Goal: Task Accomplishment & Management: Use online tool/utility

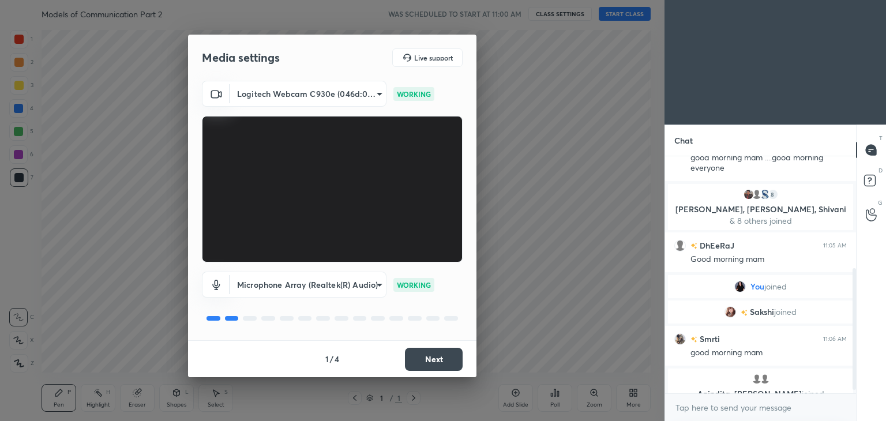
scroll to position [226, 0]
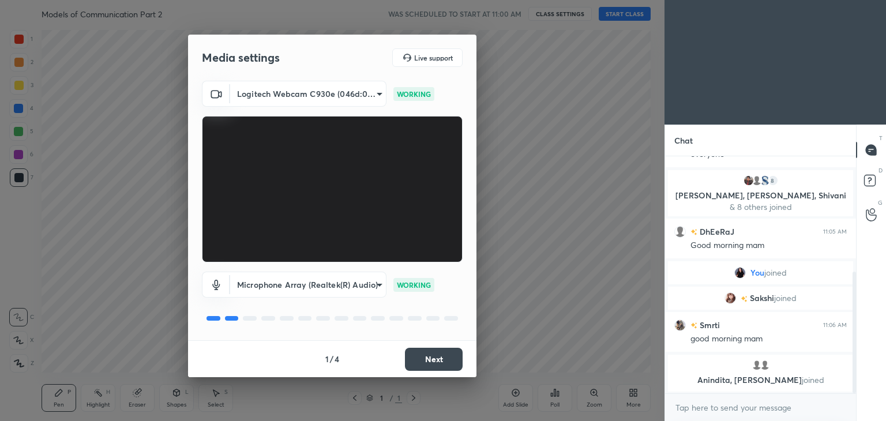
click at [427, 361] on button "Next" at bounding box center [434, 359] width 58 height 23
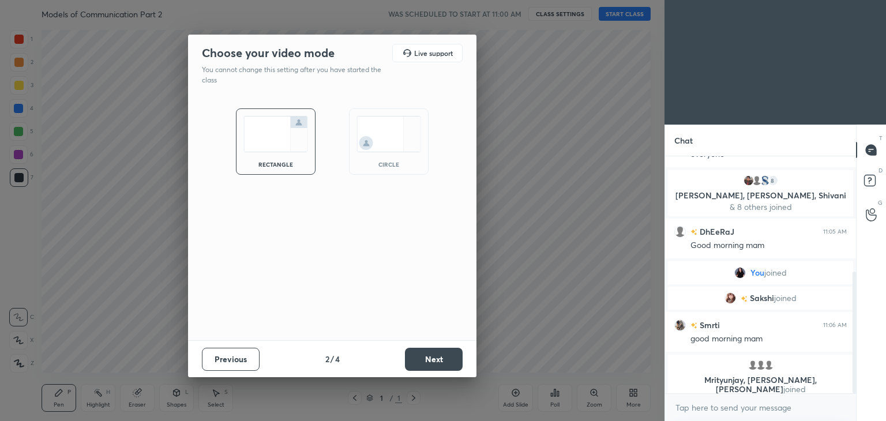
click at [383, 150] on img at bounding box center [389, 134] width 65 height 36
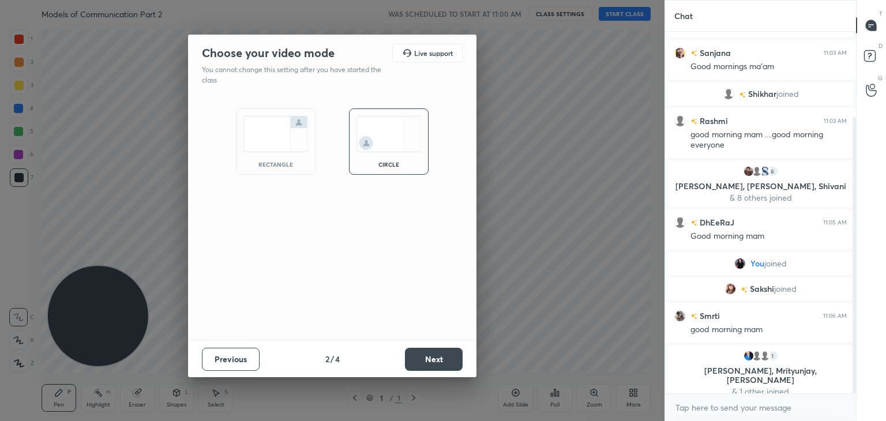
click at [436, 350] on button "Next" at bounding box center [434, 359] width 58 height 23
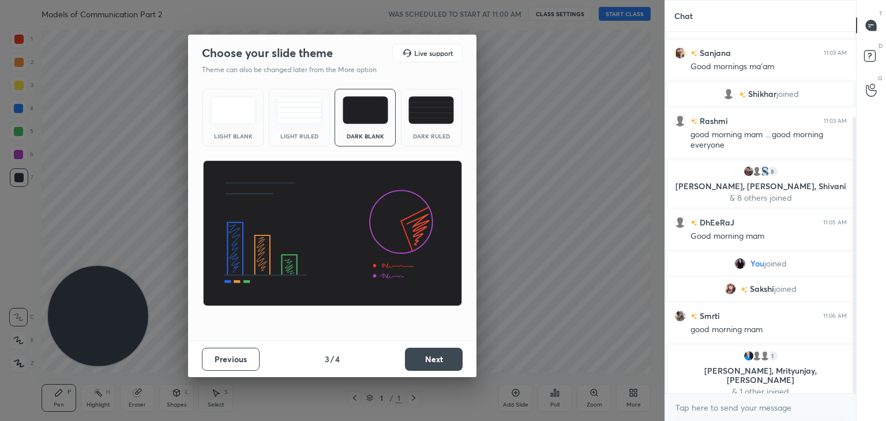
click at [436, 356] on button "Next" at bounding box center [434, 359] width 58 height 23
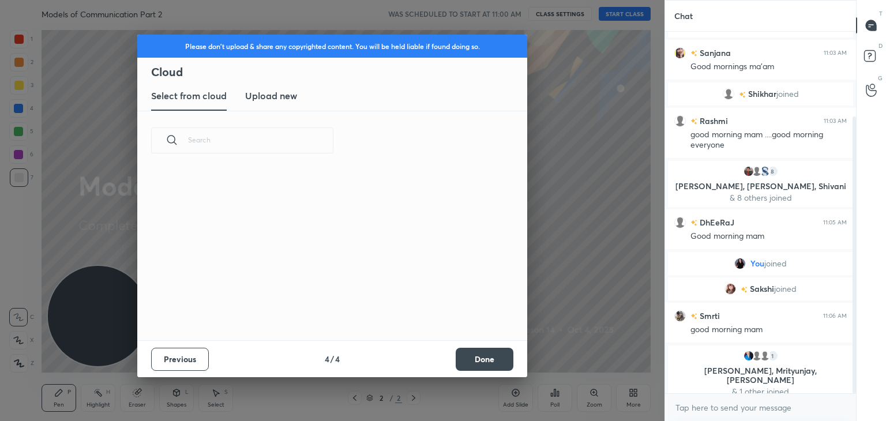
click at [469, 352] on button "Done" at bounding box center [485, 359] width 58 height 23
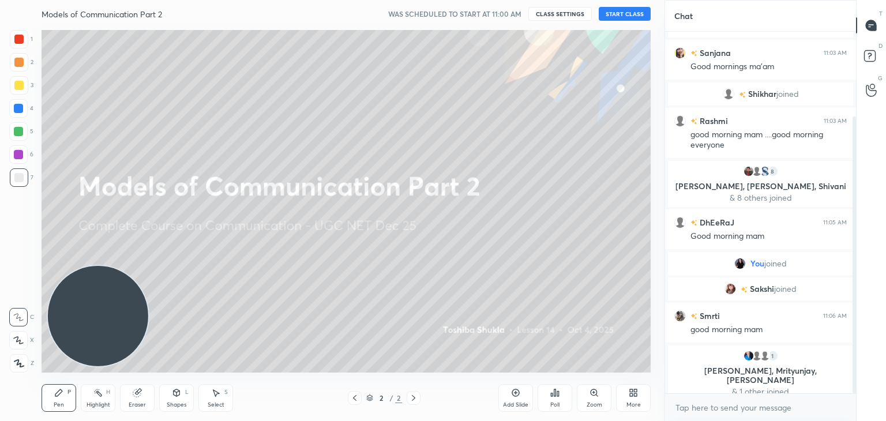
click at [617, 12] on button "START CLASS" at bounding box center [625, 14] width 52 height 14
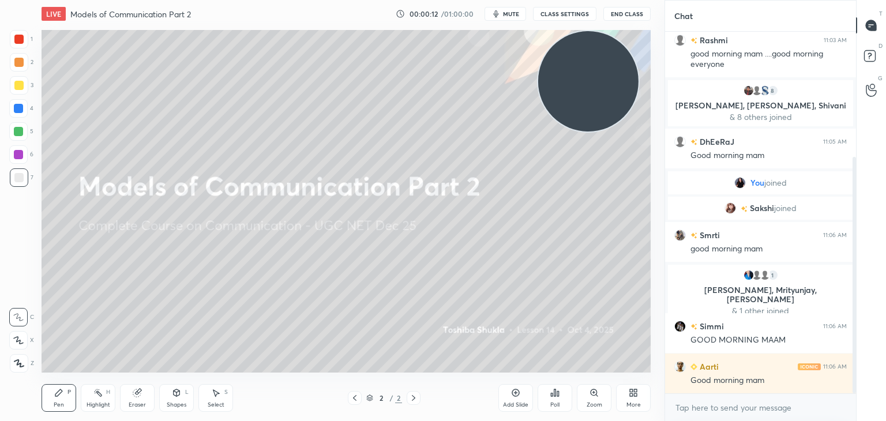
drag, startPoint x: 92, startPoint y: 312, endPoint x: 584, endPoint y: 65, distance: 550.2
click at [584, 65] on video at bounding box center [588, 81] width 100 height 100
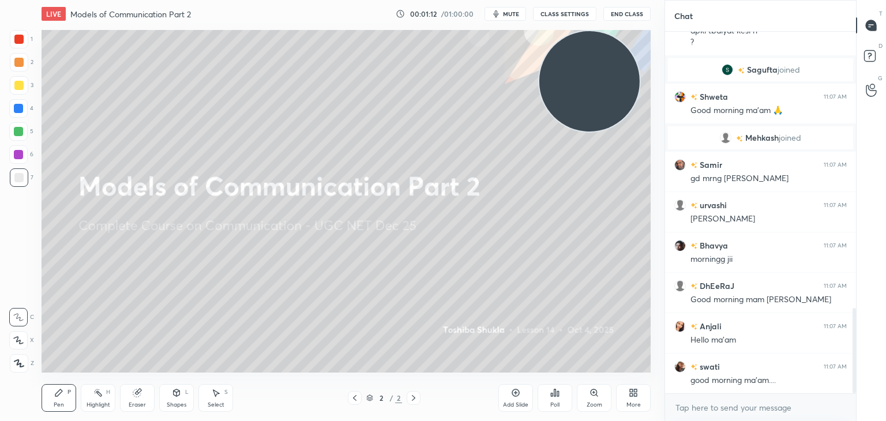
scroll to position [1215, 0]
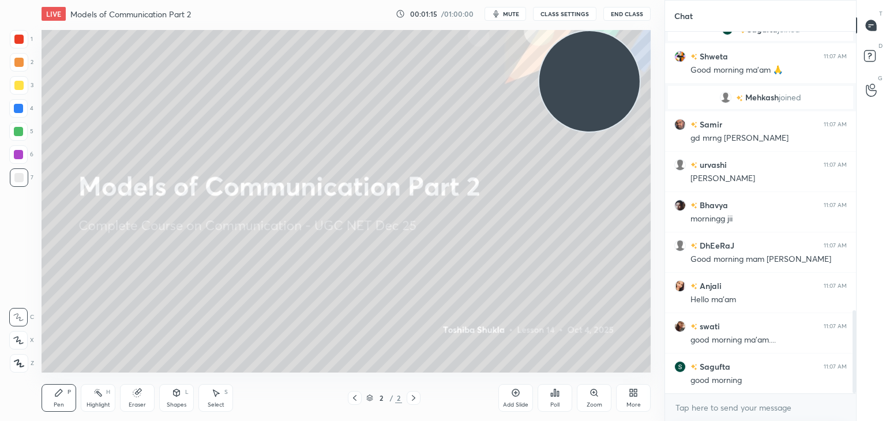
click at [629, 396] on icon at bounding box center [633, 392] width 9 height 9
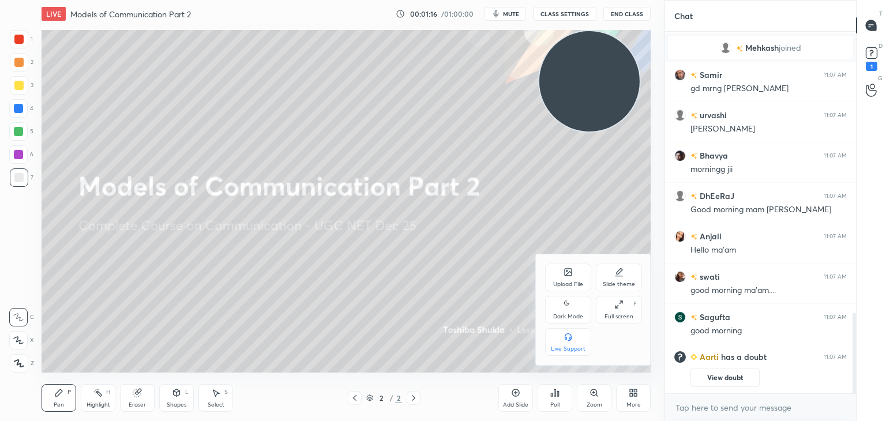
scroll to position [1206, 0]
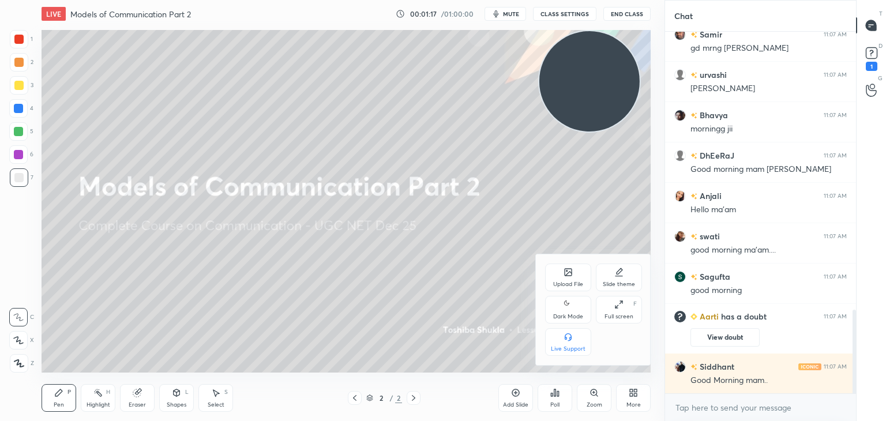
click at [556, 259] on div "Upload File Slide theme Dark Mode Full screen F Live Support" at bounding box center [593, 309] width 115 height 111
click at [561, 265] on div "Upload File" at bounding box center [568, 278] width 46 height 28
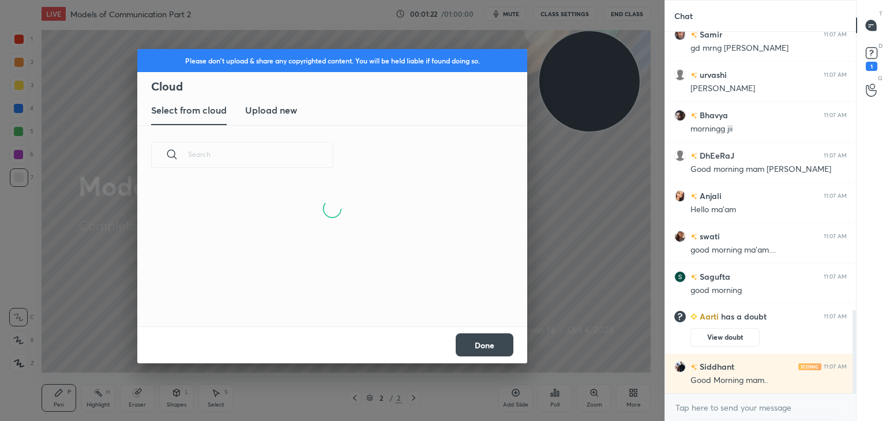
scroll to position [1246, 0]
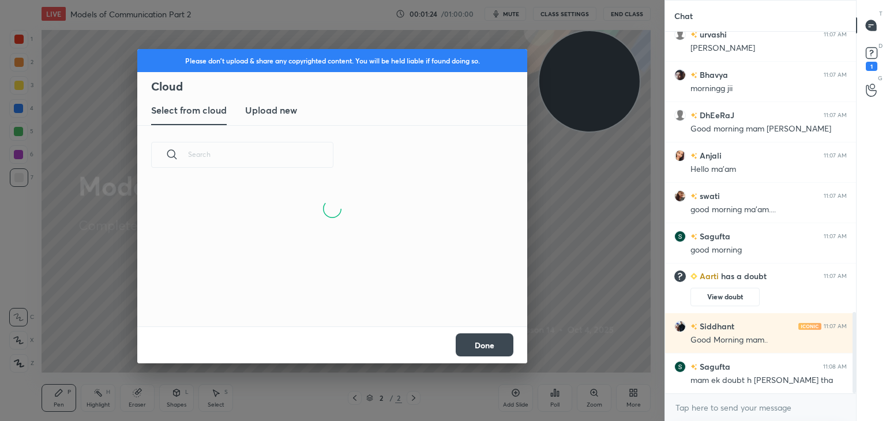
click at [270, 104] on h3 "Upload new" at bounding box center [271, 110] width 52 height 14
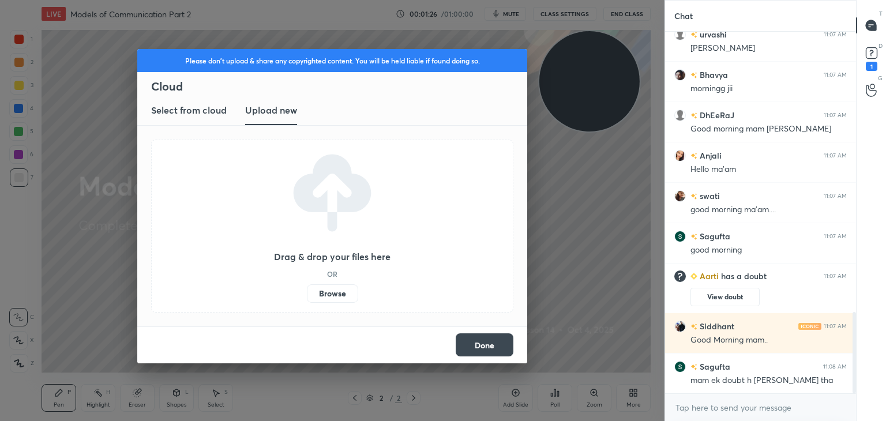
click at [319, 289] on label "Browse" at bounding box center [332, 293] width 51 height 18
click at [307, 289] on input "Browse" at bounding box center [307, 293] width 0 height 18
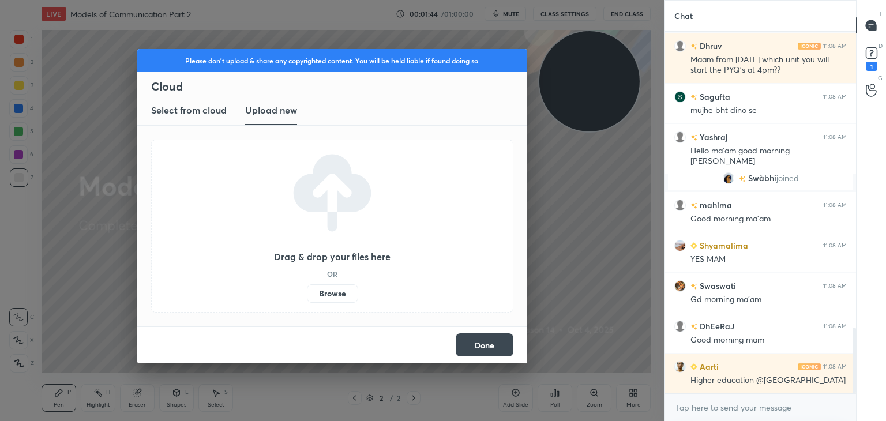
scroll to position [1632, 0]
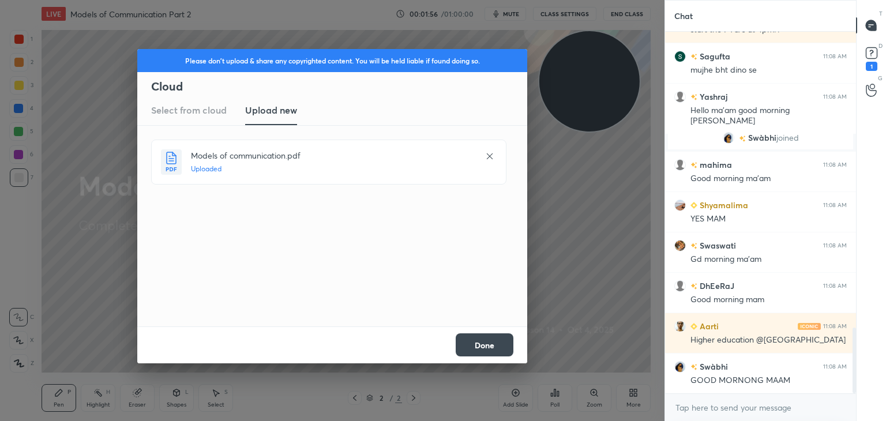
click at [489, 347] on button "Done" at bounding box center [485, 345] width 58 height 23
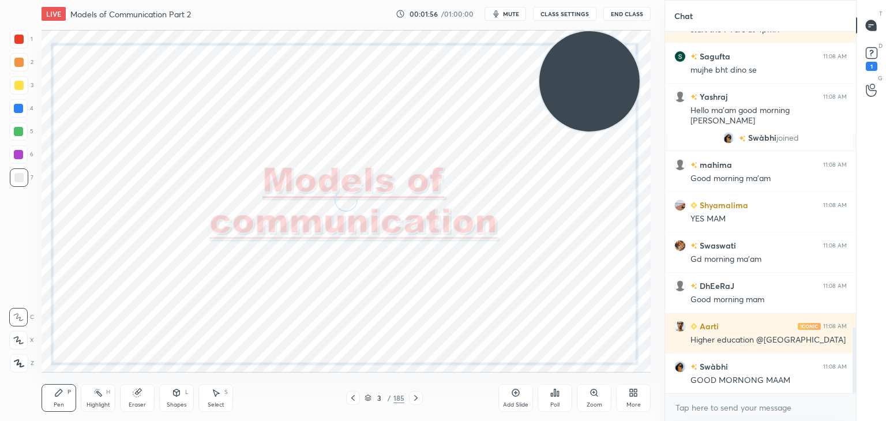
scroll to position [1672, 0]
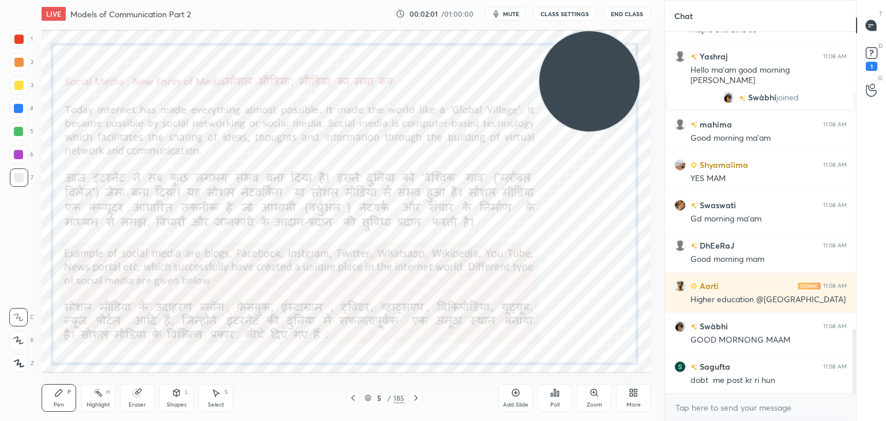
click at [365, 398] on icon at bounding box center [368, 398] width 7 height 7
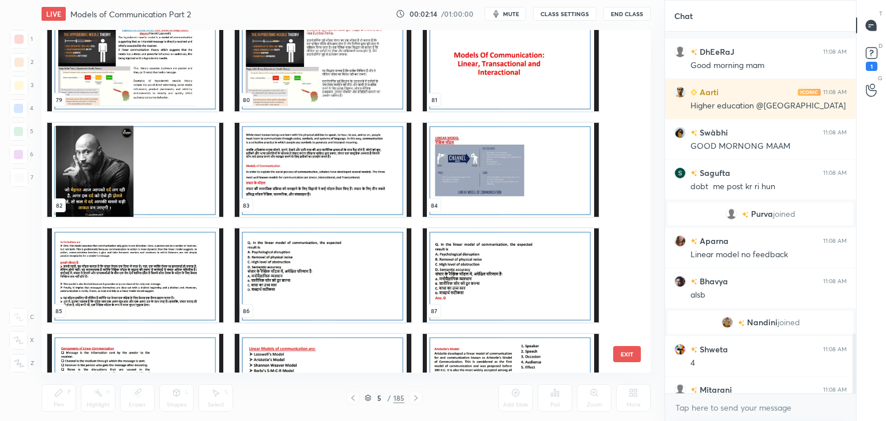
scroll to position [1818, 0]
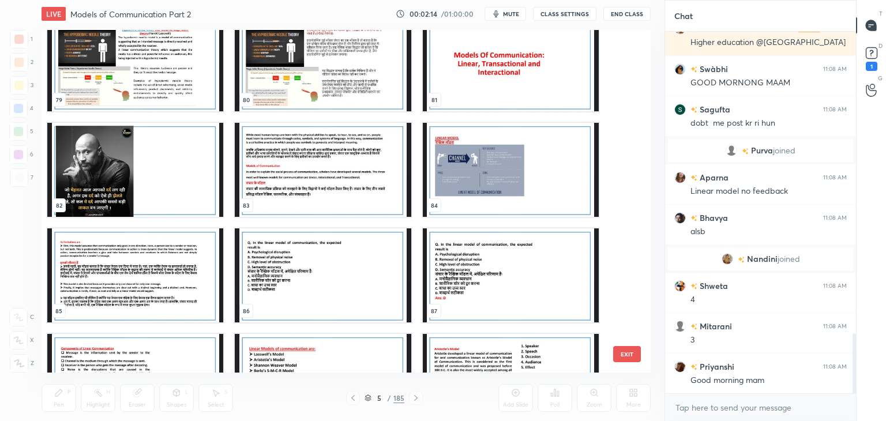
click at [301, 182] on img "grid" at bounding box center [323, 170] width 176 height 94
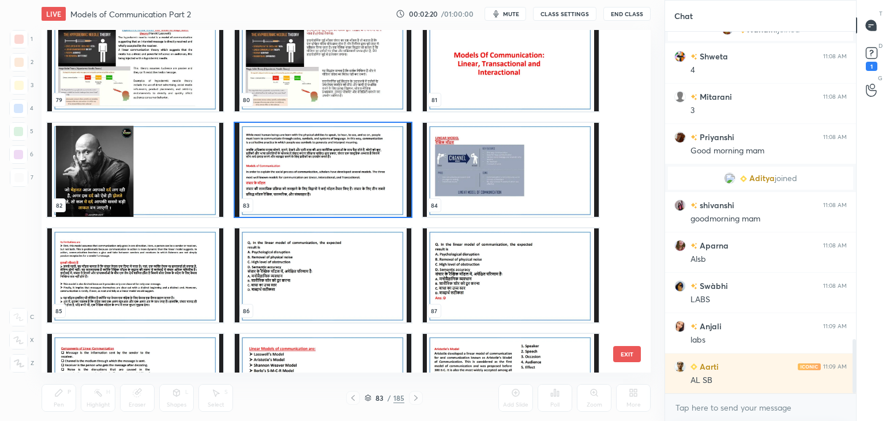
scroll to position [2088, 0]
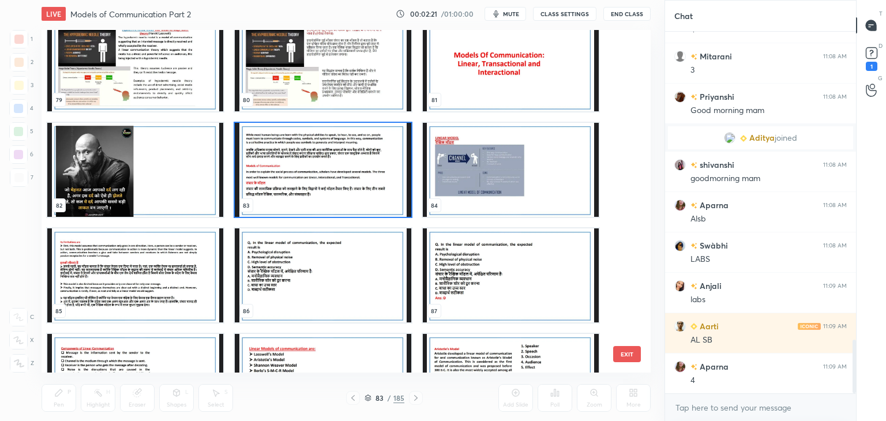
click at [301, 182] on img "grid" at bounding box center [323, 170] width 176 height 94
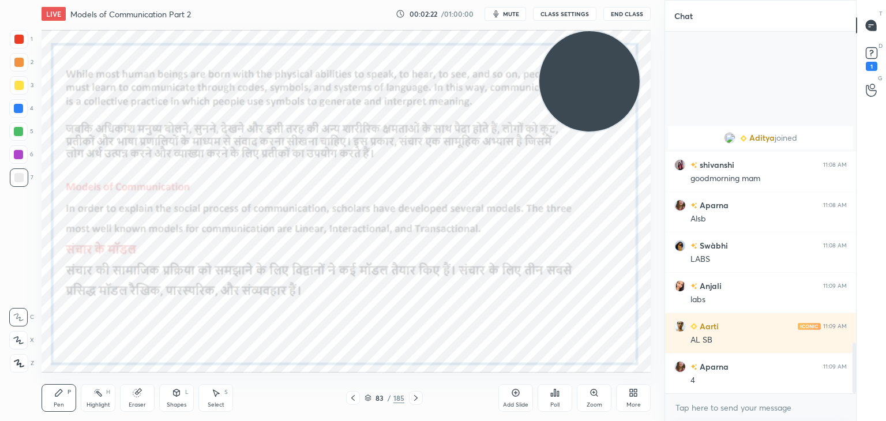
scroll to position [2209, 0]
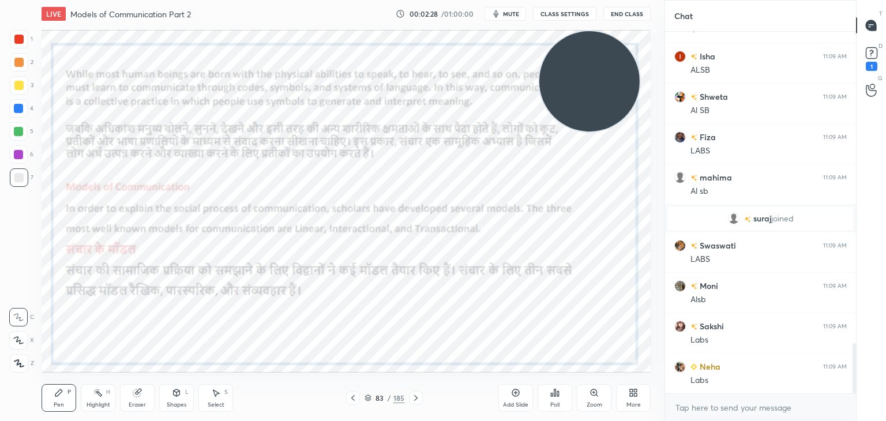
click at [518, 386] on div "Add Slide" at bounding box center [516, 398] width 35 height 28
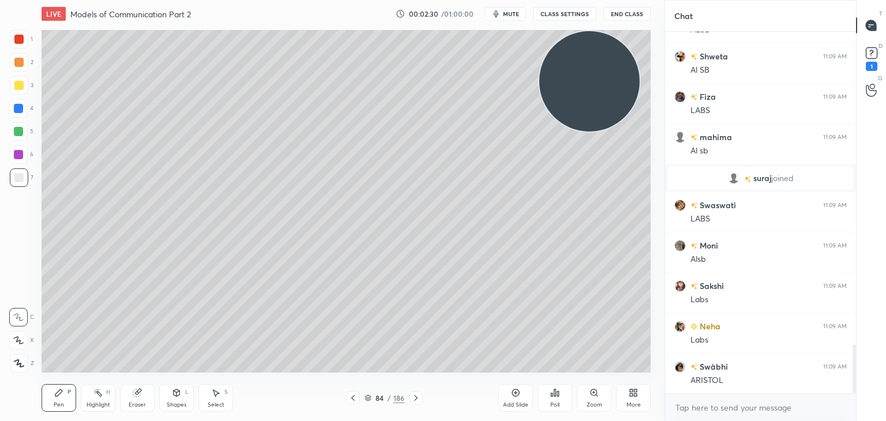
click at [20, 41] on div at bounding box center [18, 39] width 9 height 9
click at [18, 361] on icon at bounding box center [18, 363] width 9 height 7
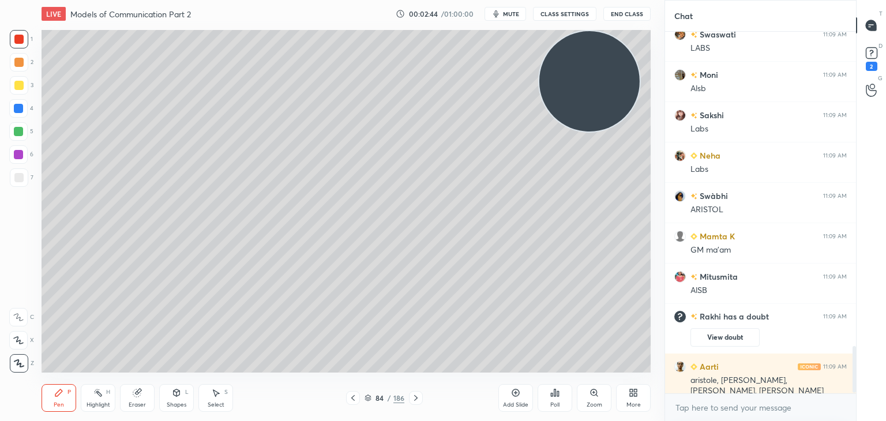
scroll to position [2443, 0]
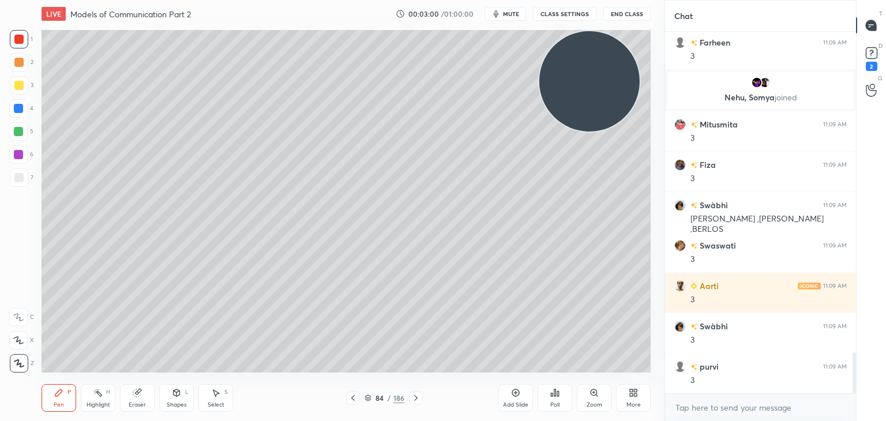
click at [19, 175] on div at bounding box center [18, 177] width 9 height 9
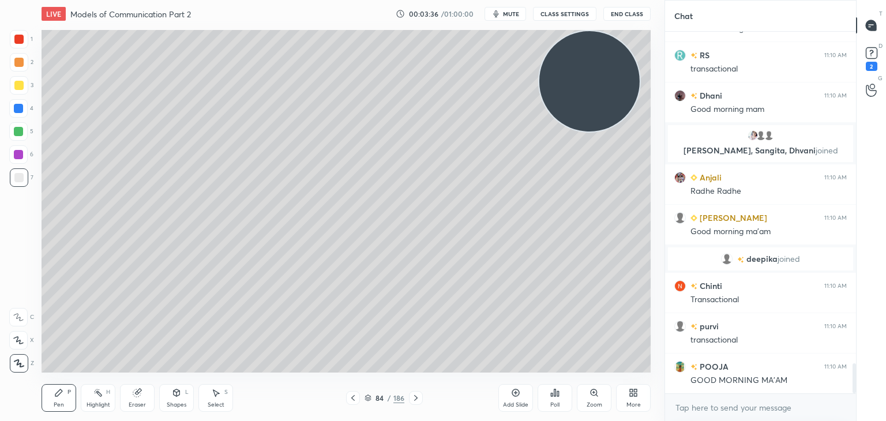
click at [16, 84] on div at bounding box center [18, 85] width 9 height 9
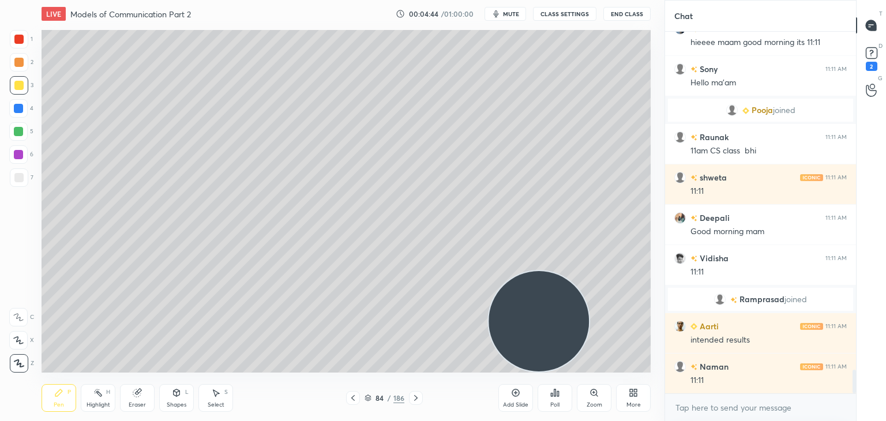
scroll to position [5254, 0]
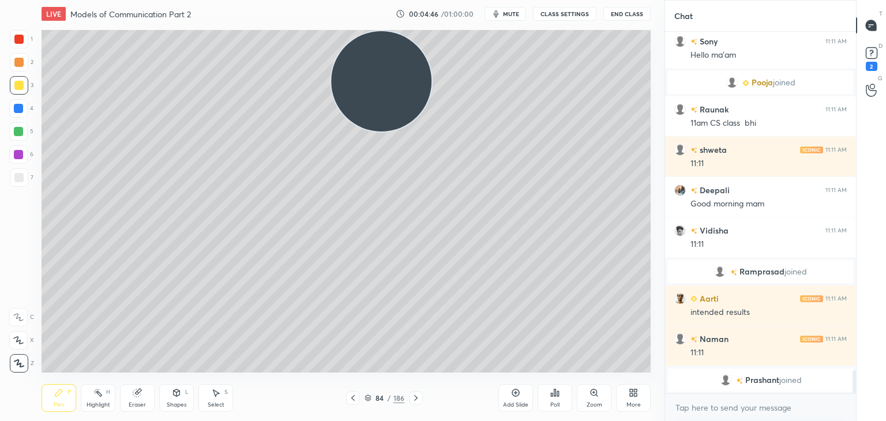
drag, startPoint x: 535, startPoint y: 342, endPoint x: 369, endPoint y: 9, distance: 372.1
click at [369, 9] on div "LIVE Models of Communication Part 2 00:04:46 / 01:00:00 mute CLASS SETTINGS End…" at bounding box center [346, 210] width 619 height 421
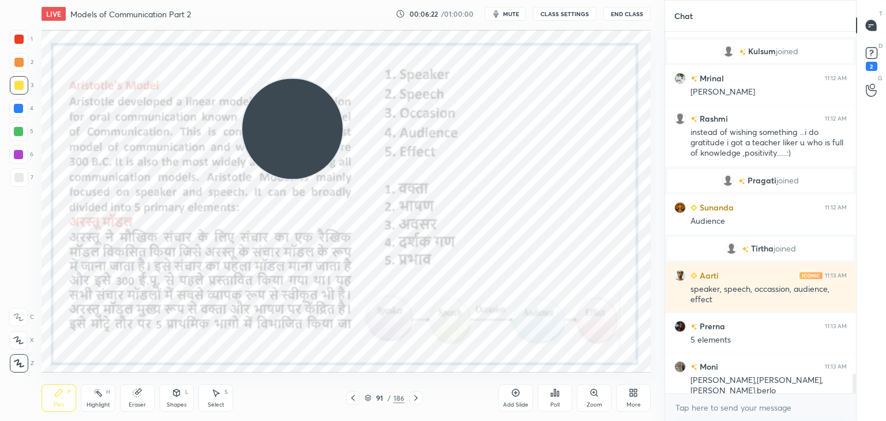
scroll to position [6369, 0]
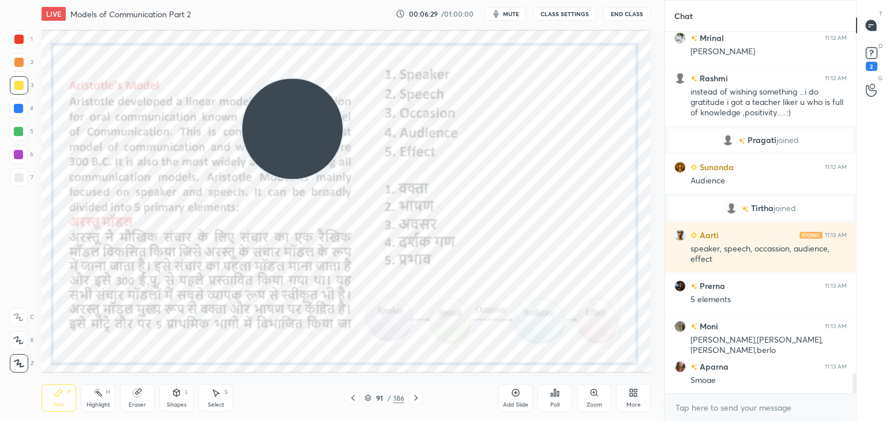
click at [21, 35] on div at bounding box center [18, 39] width 9 height 9
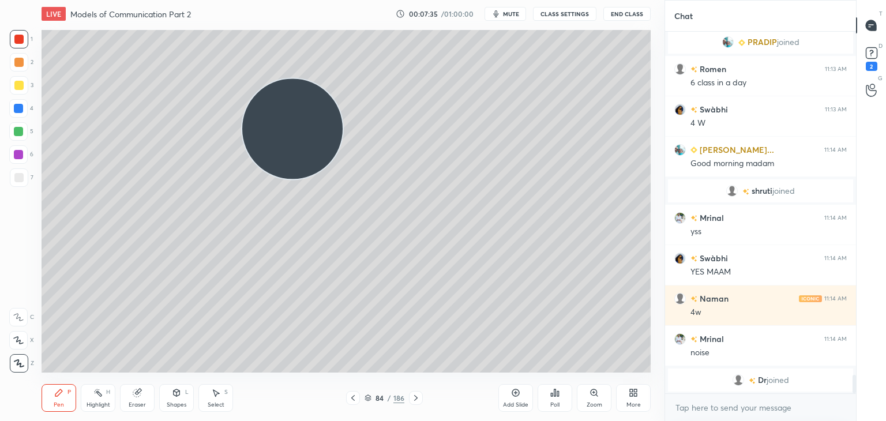
scroll to position [6790, 0]
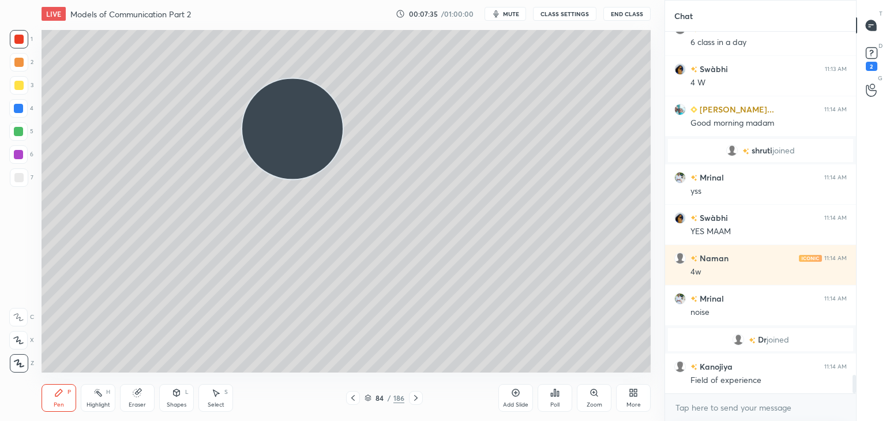
click at [20, 111] on div at bounding box center [18, 108] width 9 height 9
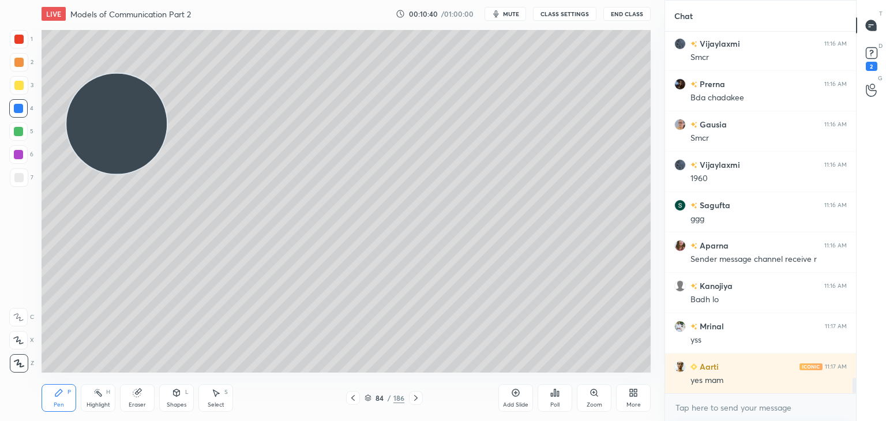
scroll to position [8008, 0]
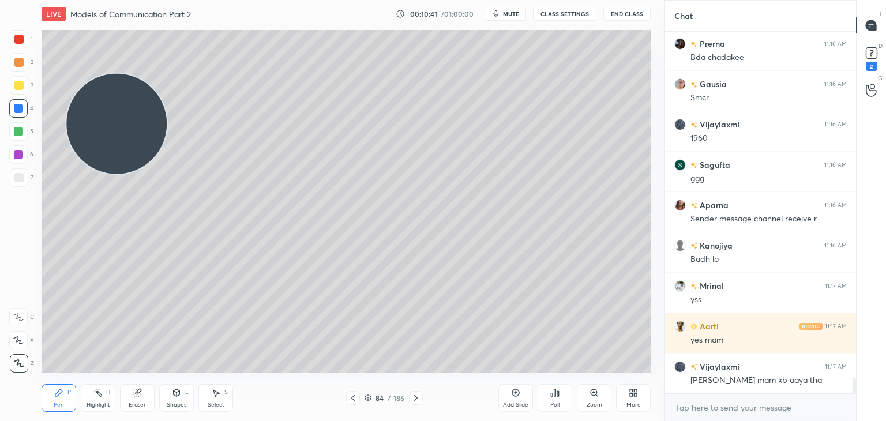
click at [12, 87] on div at bounding box center [19, 85] width 18 height 18
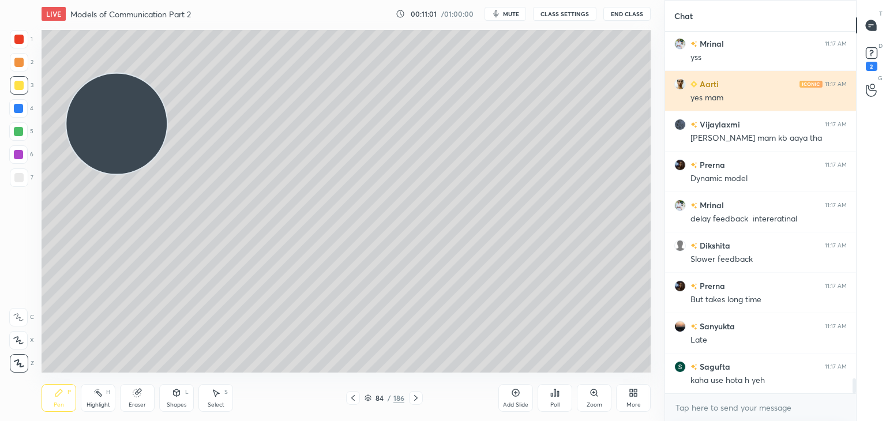
scroll to position [8290, 0]
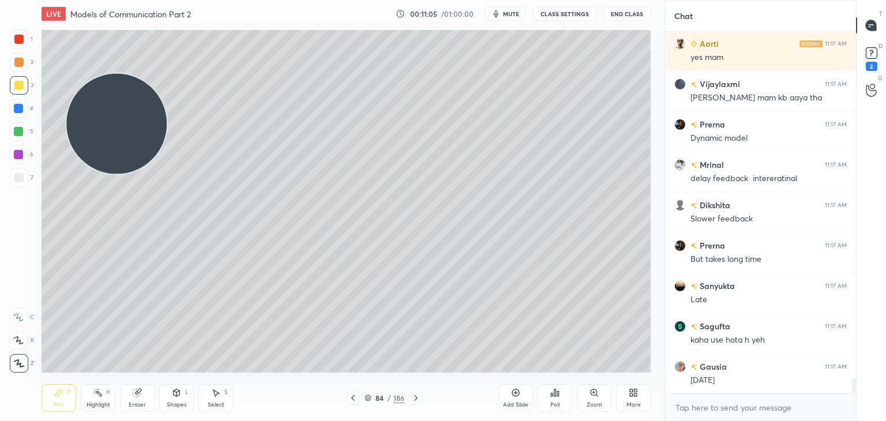
click at [17, 134] on div at bounding box center [18, 131] width 9 height 9
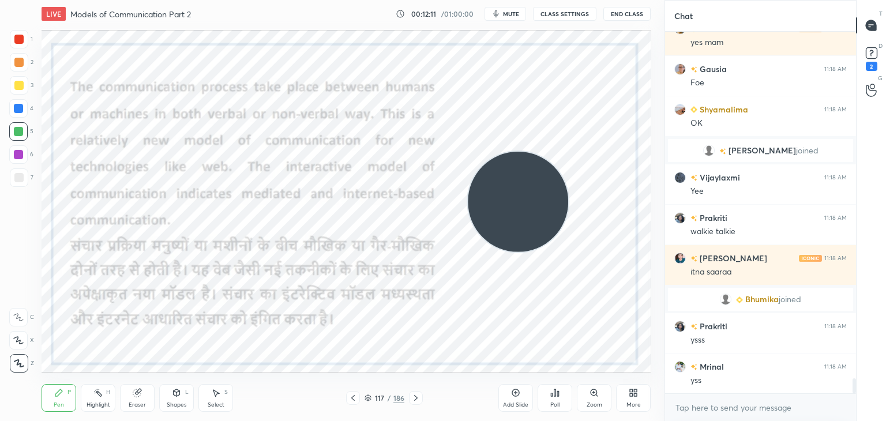
scroll to position [8383, 0]
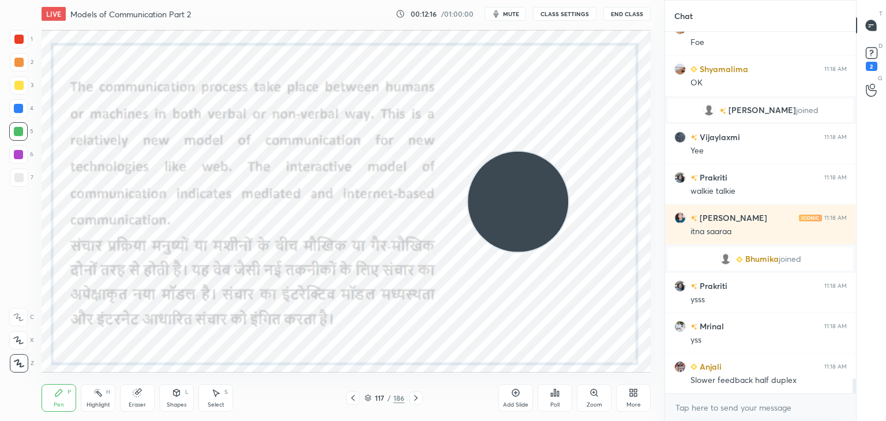
click at [20, 107] on div at bounding box center [18, 108] width 9 height 9
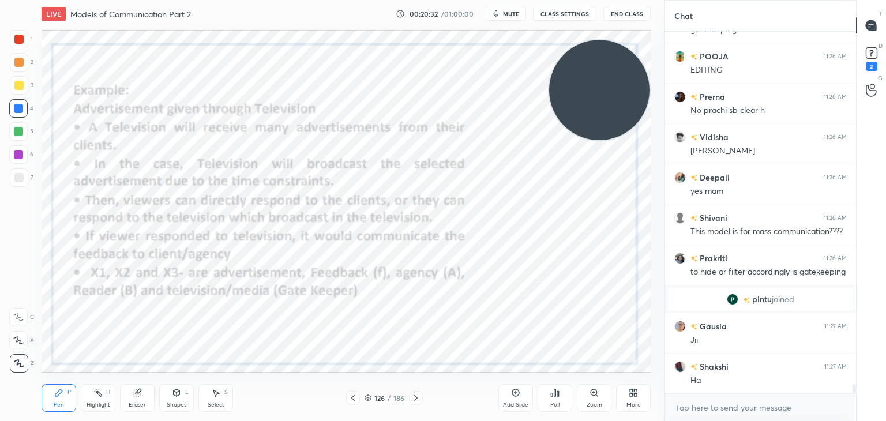
scroll to position [13595, 0]
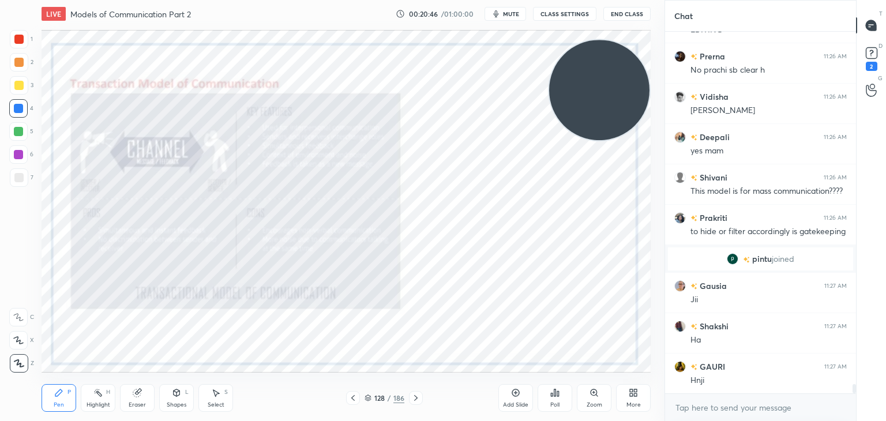
click at [21, 42] on div at bounding box center [18, 39] width 9 height 9
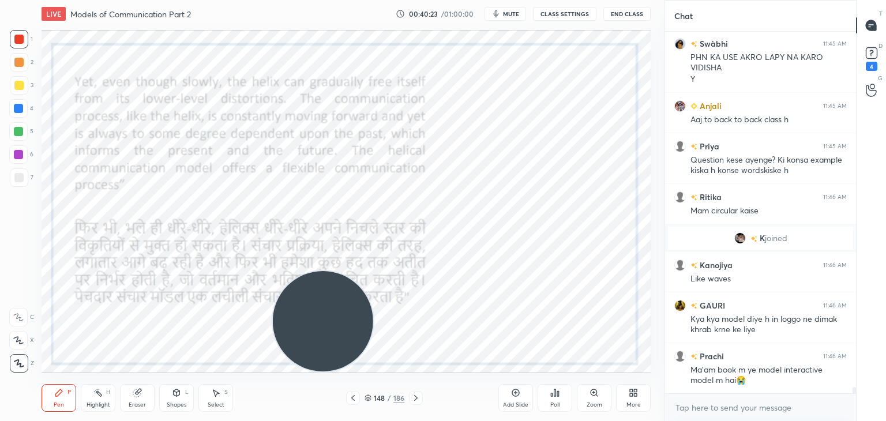
scroll to position [21019, 0]
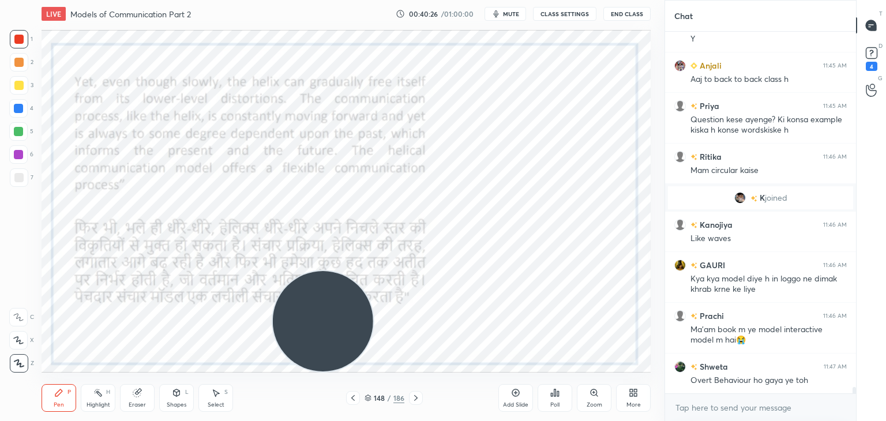
click at [323, 294] on video at bounding box center [323, 321] width 100 height 100
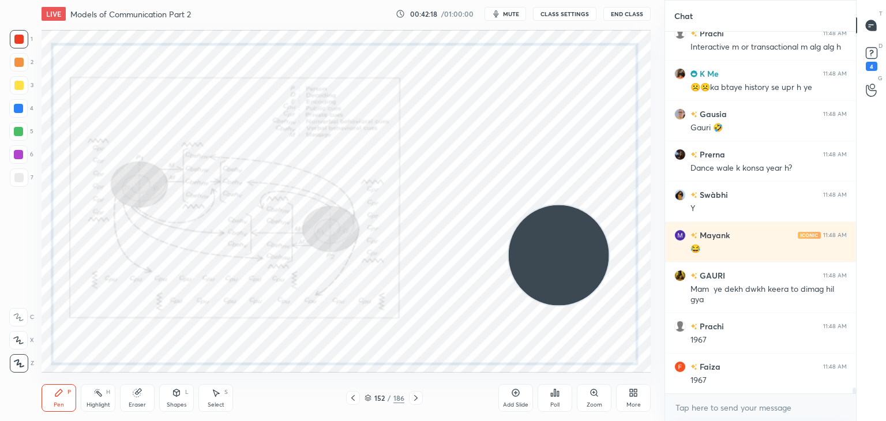
scroll to position [21704, 0]
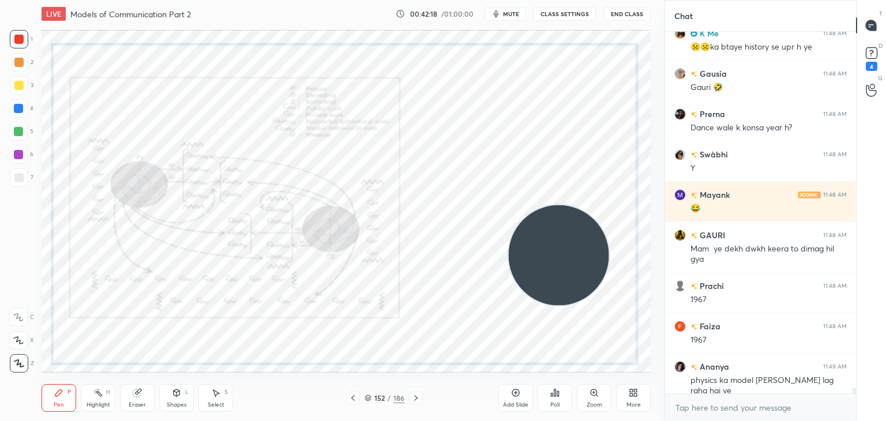
click at [590, 393] on icon at bounding box center [594, 392] width 9 height 9
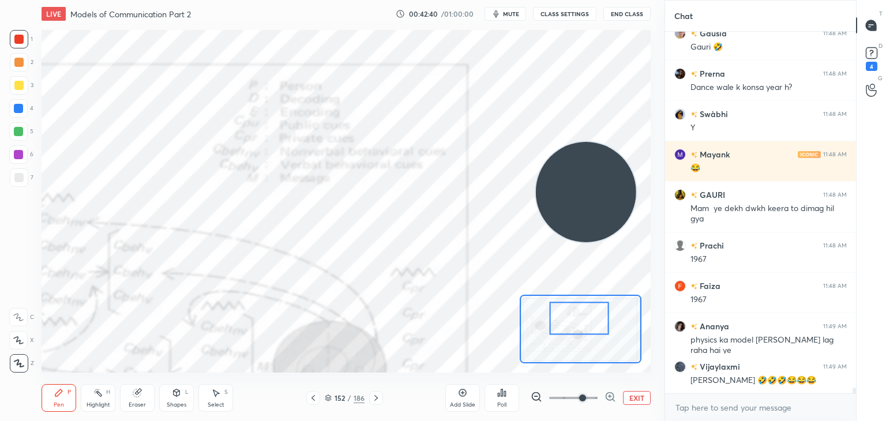
scroll to position [21795, 0]
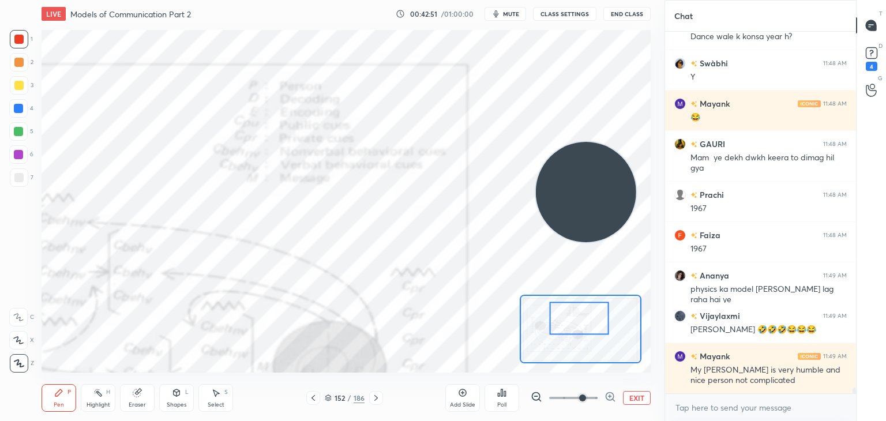
click at [635, 395] on button "EXIT" at bounding box center [637, 398] width 28 height 14
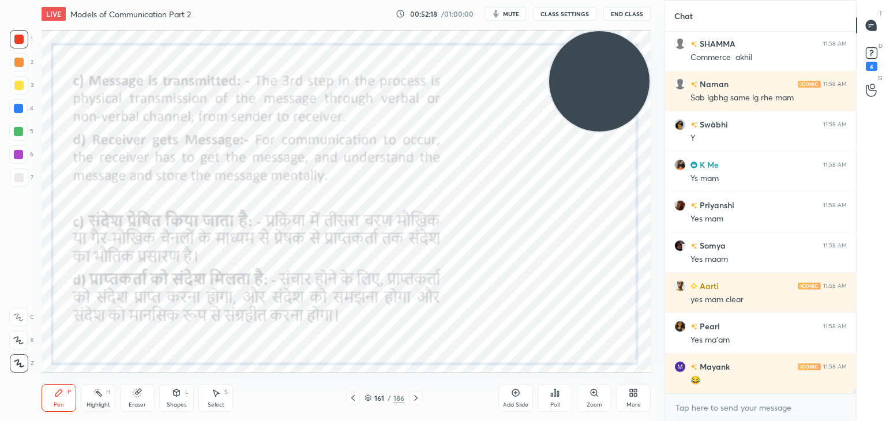
scroll to position [26397, 0]
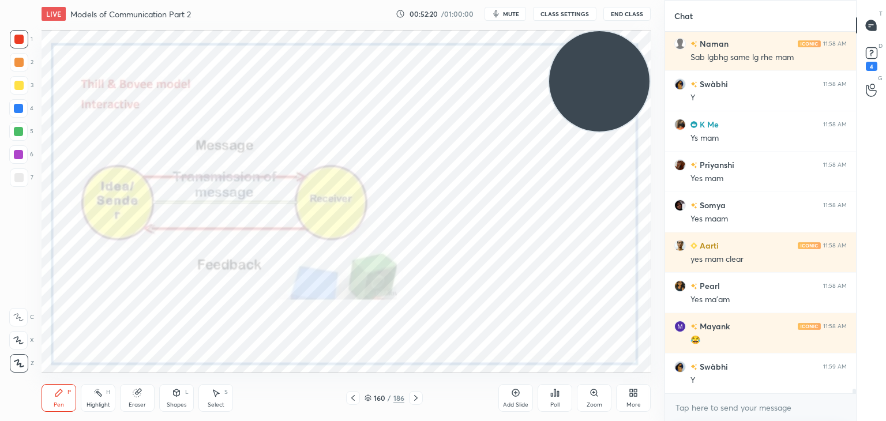
click at [515, 395] on icon at bounding box center [515, 392] width 9 height 9
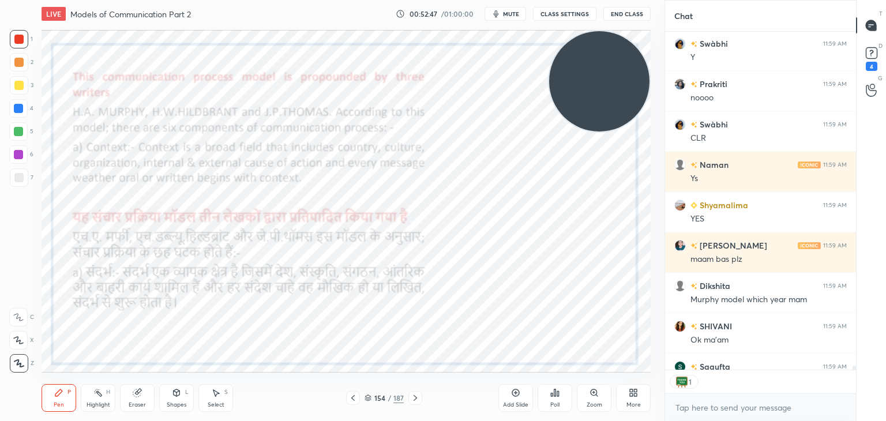
scroll to position [26784, 0]
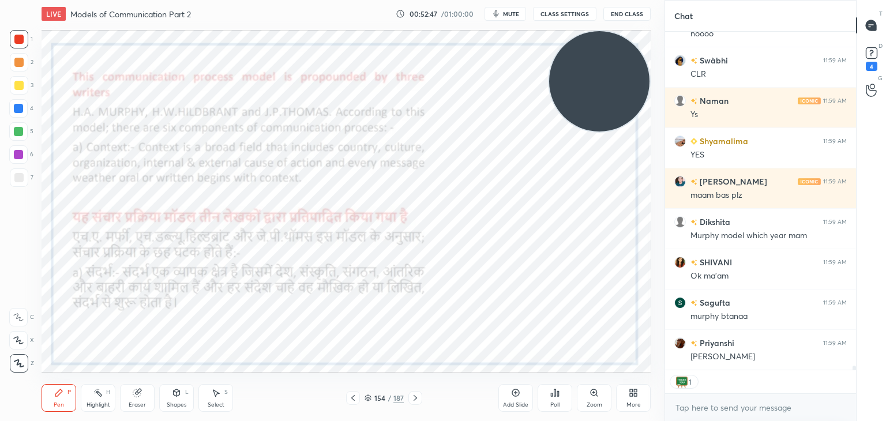
click at [374, 398] on div "154" at bounding box center [380, 398] width 12 height 7
click at [372, 398] on div "154 / 187" at bounding box center [384, 398] width 39 height 10
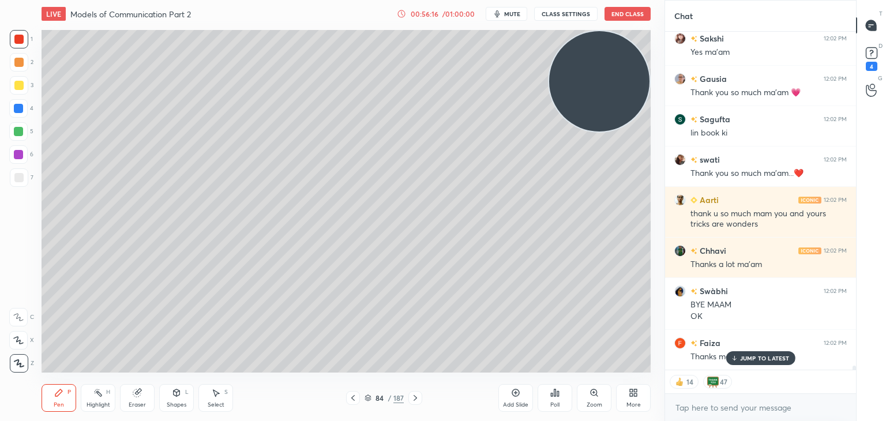
scroll to position [28908, 0]
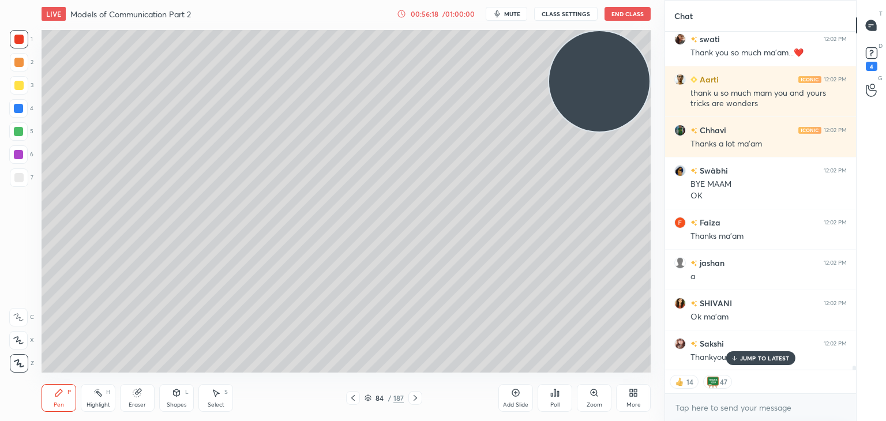
click at [619, 17] on button "End Class" at bounding box center [628, 14] width 46 height 14
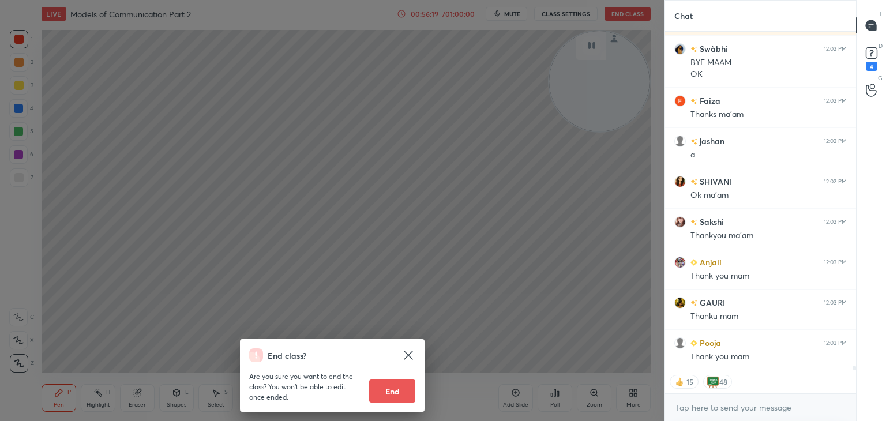
click at [397, 382] on button "End" at bounding box center [392, 391] width 46 height 23
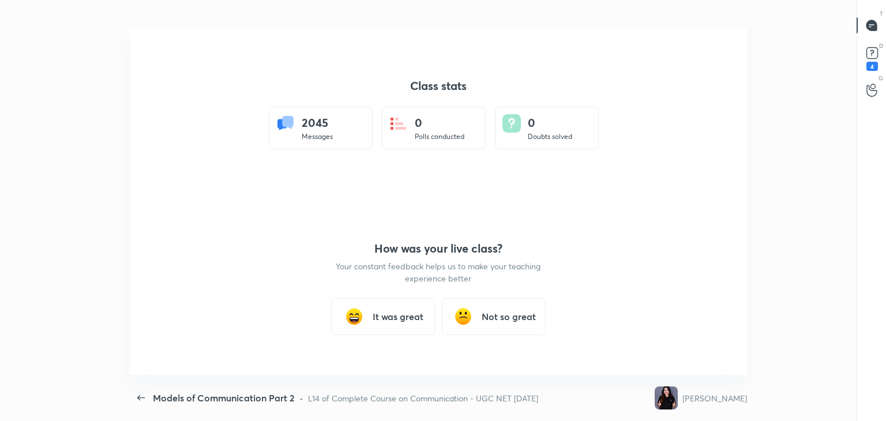
type textarea "x"
